Goal: Task Accomplishment & Management: Manage account settings

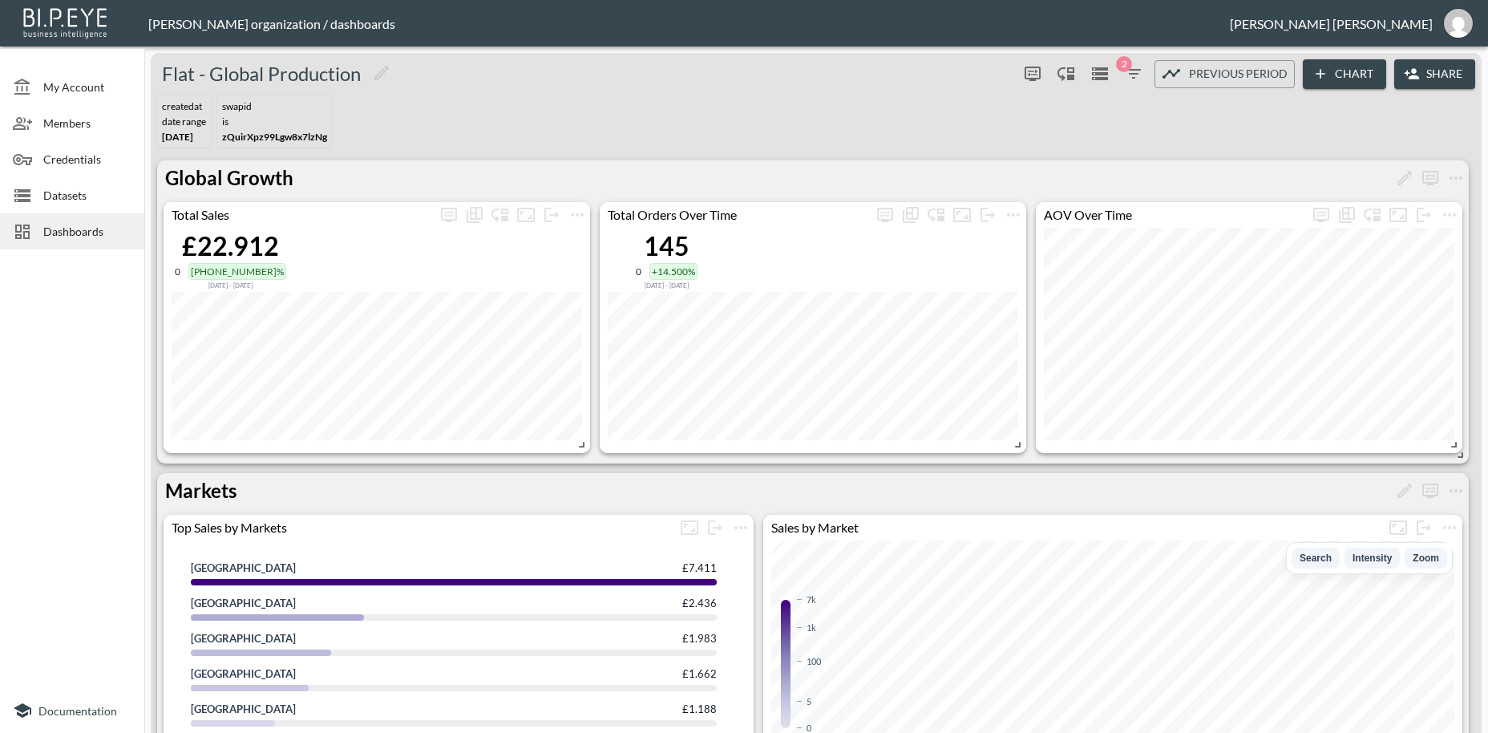
click at [1432, 78] on button "Share" at bounding box center [1434, 74] width 81 height 30
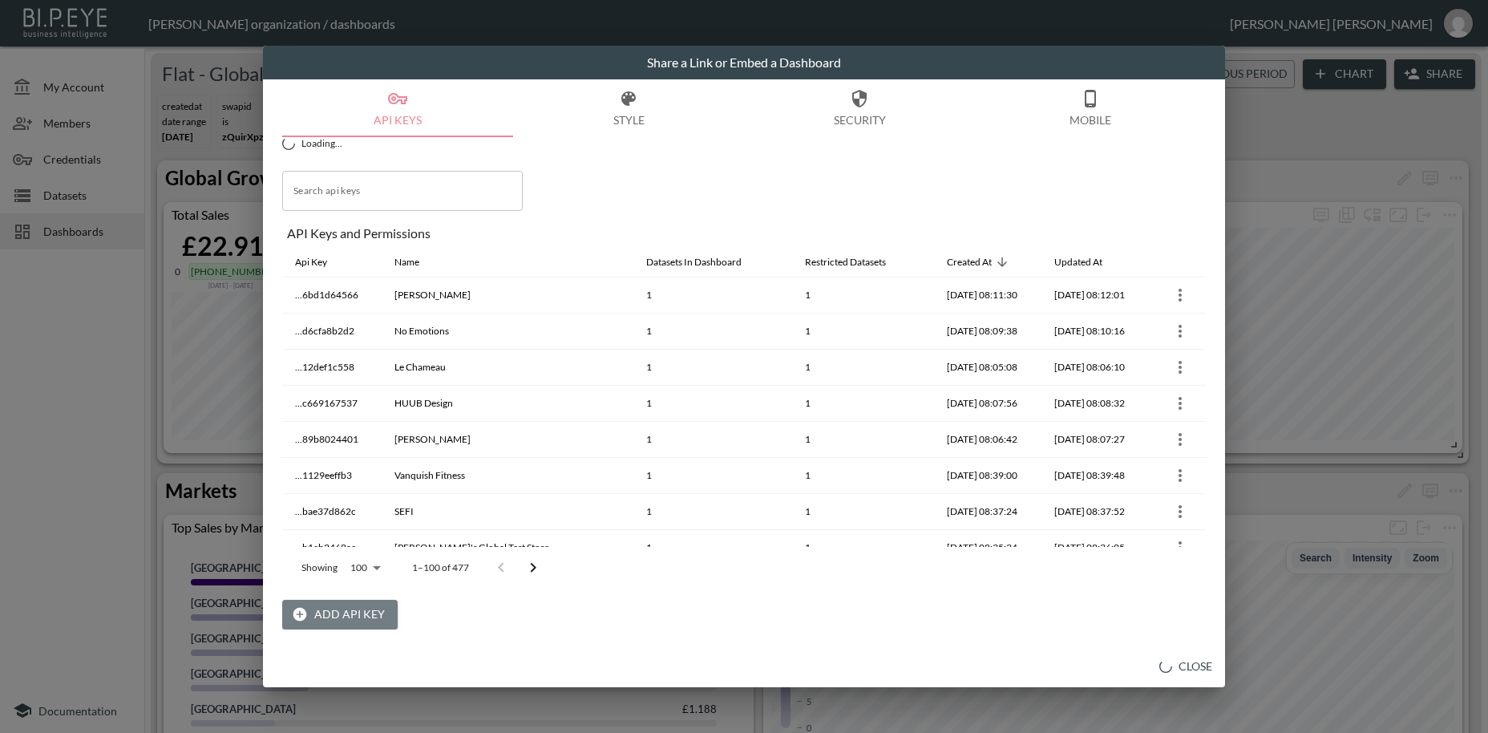
click at [363, 617] on button "Add API Key" at bounding box center [339, 615] width 115 height 30
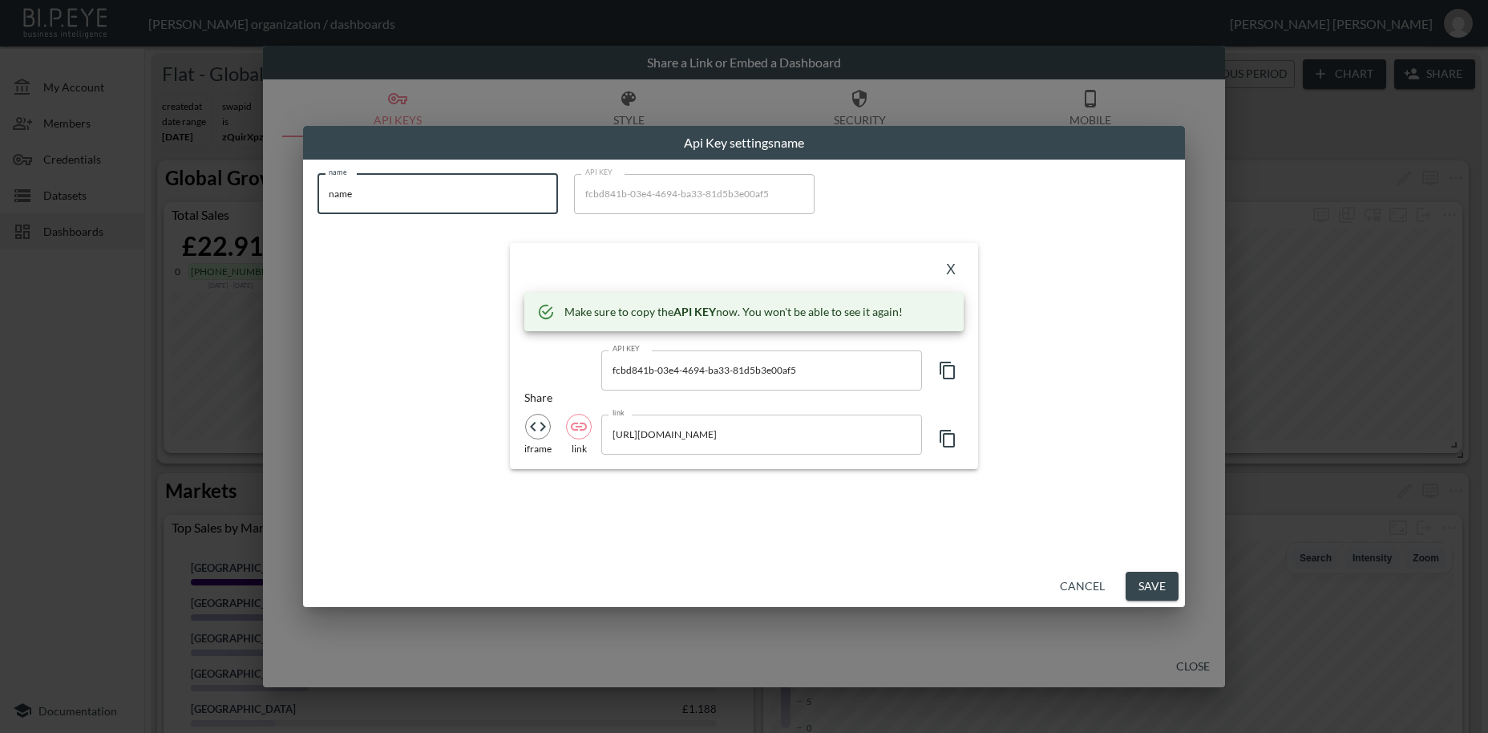
drag, startPoint x: 378, startPoint y: 197, endPoint x: 309, endPoint y: 187, distance: 69.7
click at [317, 187] on input "name" at bounding box center [437, 194] width 240 height 40
paste input "XENIA TELUNTS"
type input "XENIA TELUNTS"
click at [952, 374] on icon "button" at bounding box center [947, 370] width 19 height 19
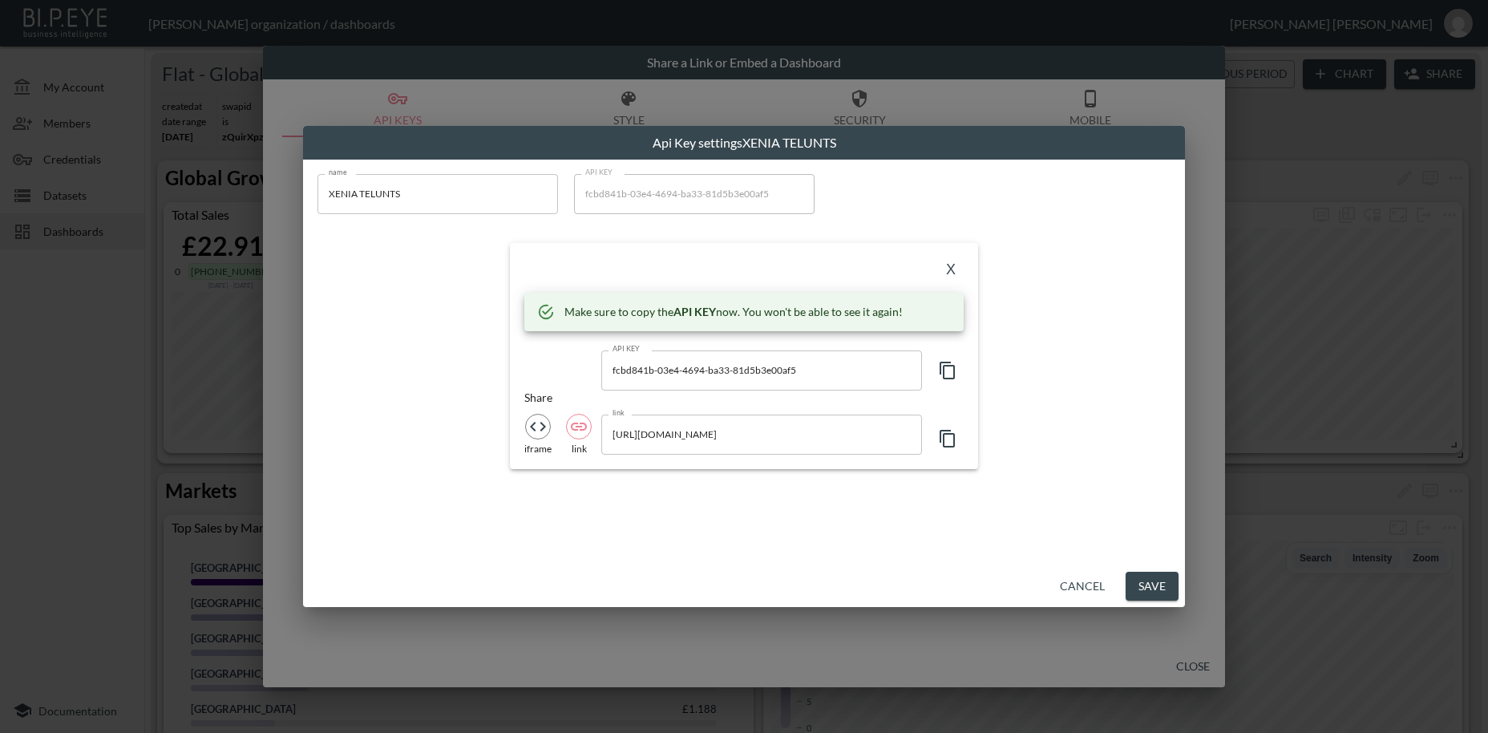
click at [952, 374] on icon "button" at bounding box center [947, 370] width 19 height 19
click at [951, 273] on button "X" at bounding box center [951, 270] width 26 height 26
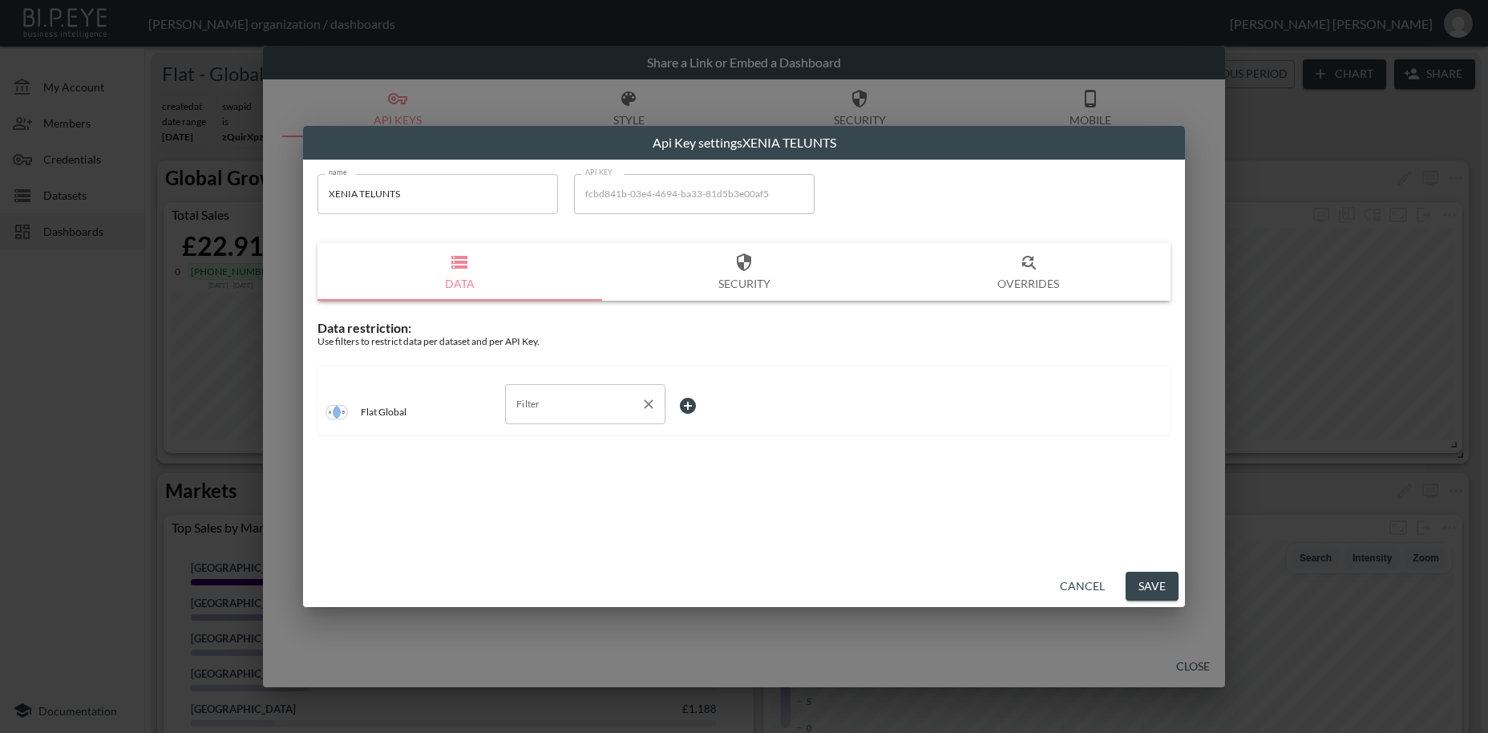
click at [542, 407] on input "Filter" at bounding box center [573, 404] width 122 height 26
click at [543, 445] on span "swapId" at bounding box center [585, 442] width 135 height 14
type input "swapId"
click at [696, 406] on body "BI.P.EYE, Interactive Analytics Dashboards - app [PERSON_NAME] organization / d…" at bounding box center [744, 366] width 1488 height 733
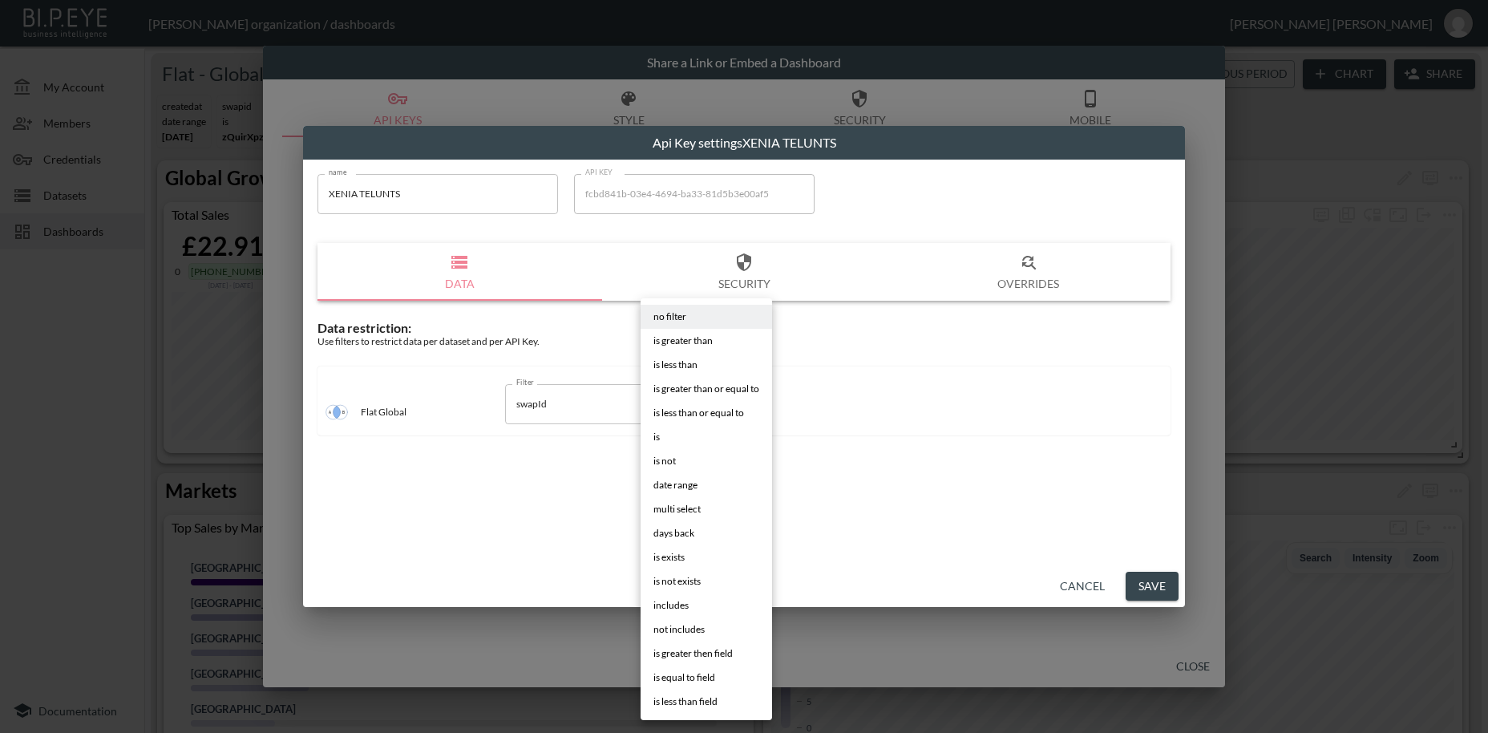
click at [660, 439] on span "is" at bounding box center [656, 437] width 6 height 14
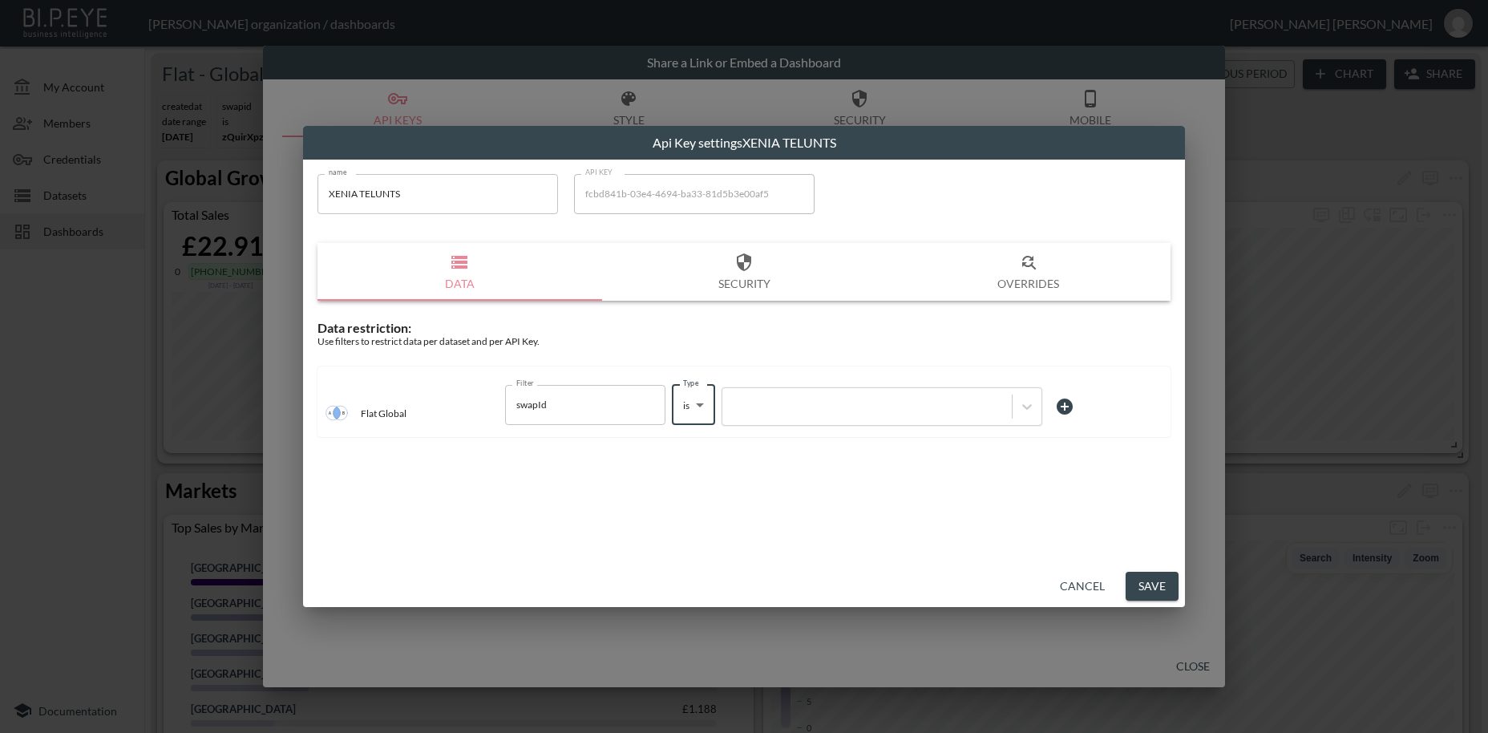
type input "is"
click at [789, 410] on div at bounding box center [866, 405] width 273 height 15
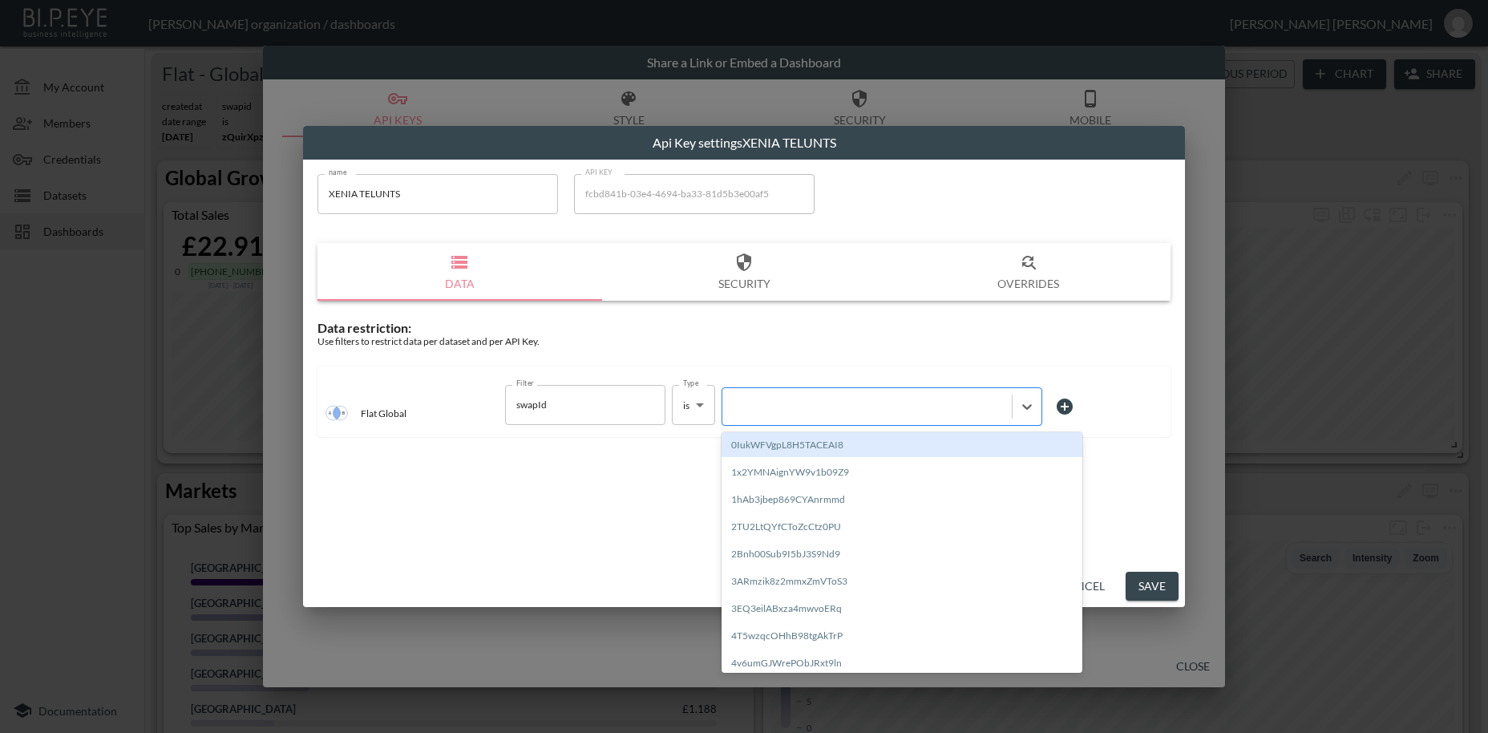
paste input "HCEyZapKt1kJSOa0KWPo"
type input "HCEyZapKt1kJSOa0KWPo"
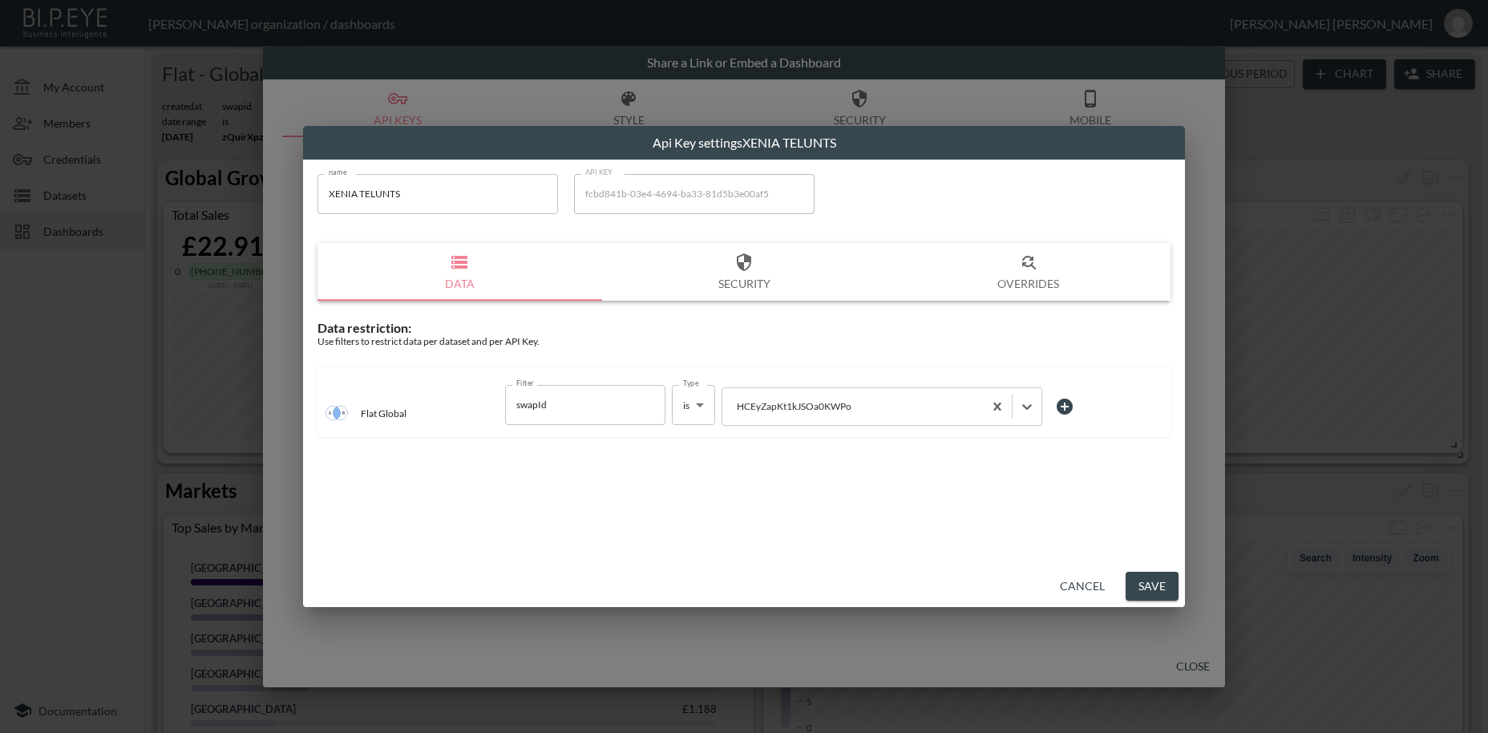
click at [1145, 590] on button "Save" at bounding box center [1152, 587] width 53 height 30
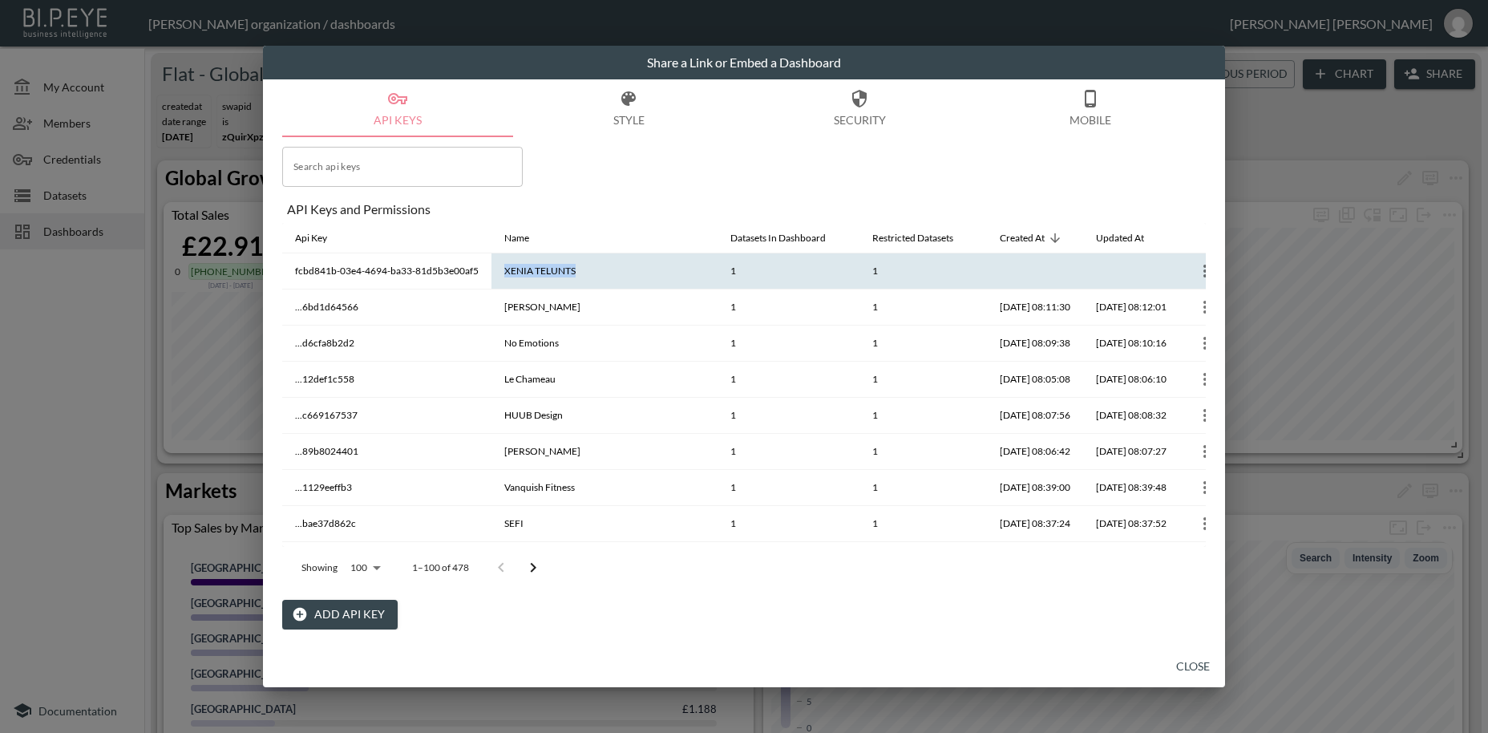
drag, startPoint x: 580, startPoint y: 276, endPoint x: 499, endPoint y: 272, distance: 81.1
click at [499, 272] on th "XENIA TELUNTS" at bounding box center [604, 271] width 226 height 36
copy th "XENIA TELUNTS"
